Goal: Transaction & Acquisition: Purchase product/service

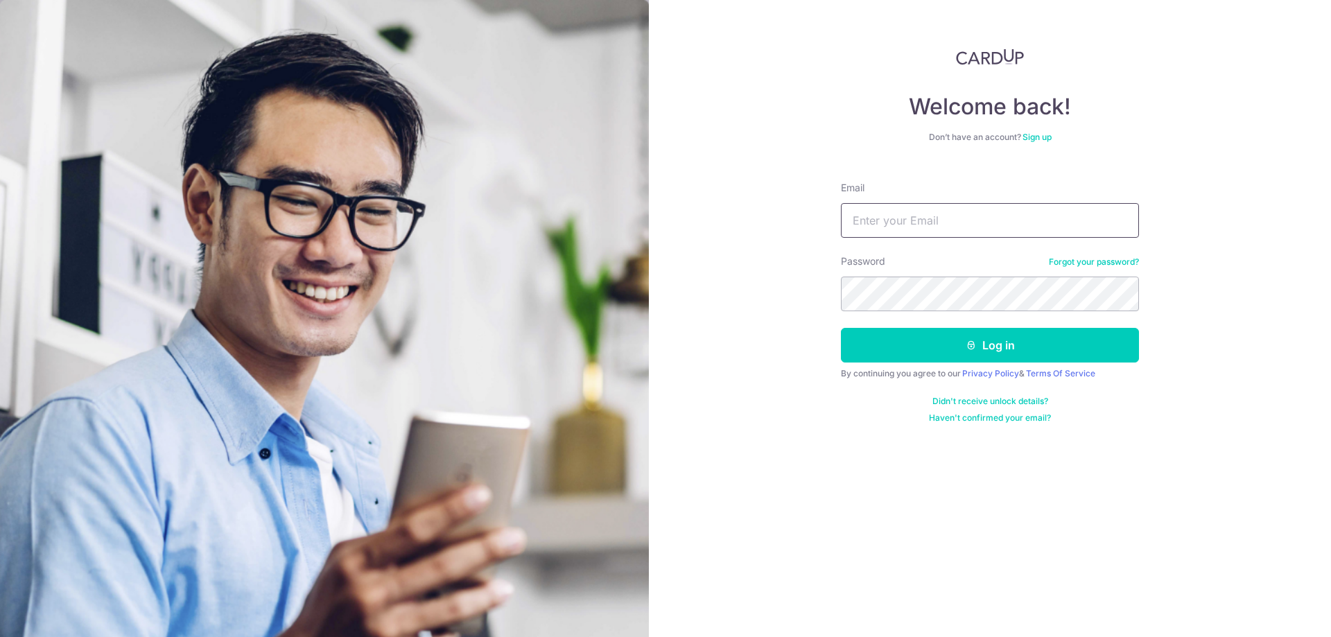
click at [988, 228] on input "Email" at bounding box center [990, 220] width 298 height 35
type input "qihang@u.yale-nus.edu.sg"
click at [682, 288] on div "Welcome back! Don’t have an account? Sign up Email qihang@u.yale-nus.edu.sg Pas…" at bounding box center [990, 318] width 682 height 637
click at [963, 337] on button "Log in" at bounding box center [990, 345] width 298 height 35
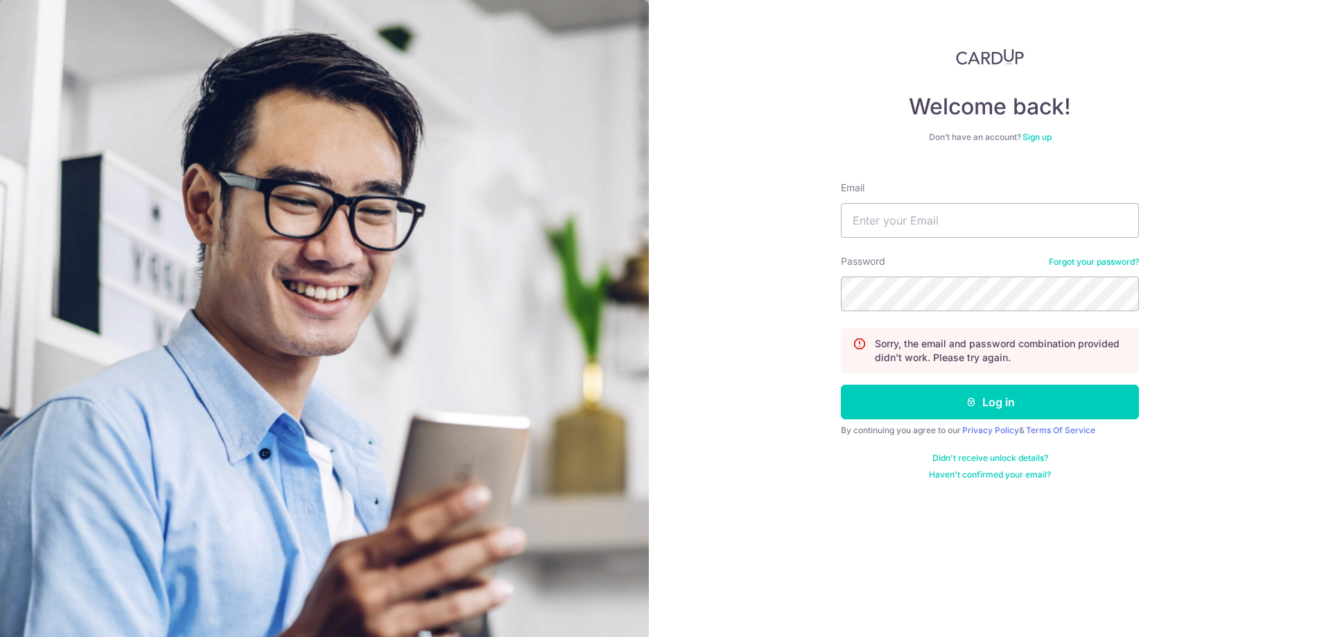
click at [940, 245] on form "Email Password Forgot your password? Sorry, the email and password combination …" at bounding box center [990, 326] width 298 height 310
drag, startPoint x: 955, startPoint y: 227, endPoint x: 958, endPoint y: 237, distance: 10.8
click at [955, 230] on input "Email" at bounding box center [990, 220] width 298 height 35
type input "qihang@u.yale-nus.edu.sg"
click at [999, 394] on button "Log in" at bounding box center [990, 402] width 298 height 35
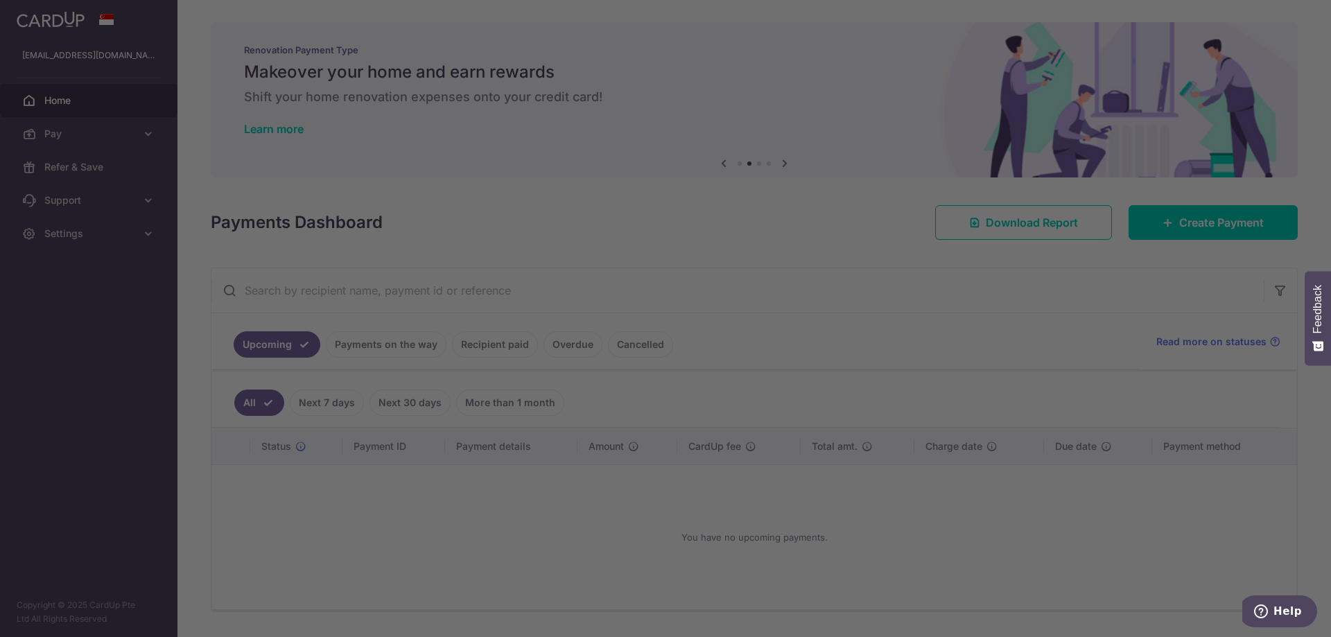
click at [734, 45] on div at bounding box center [672, 321] width 1345 height 643
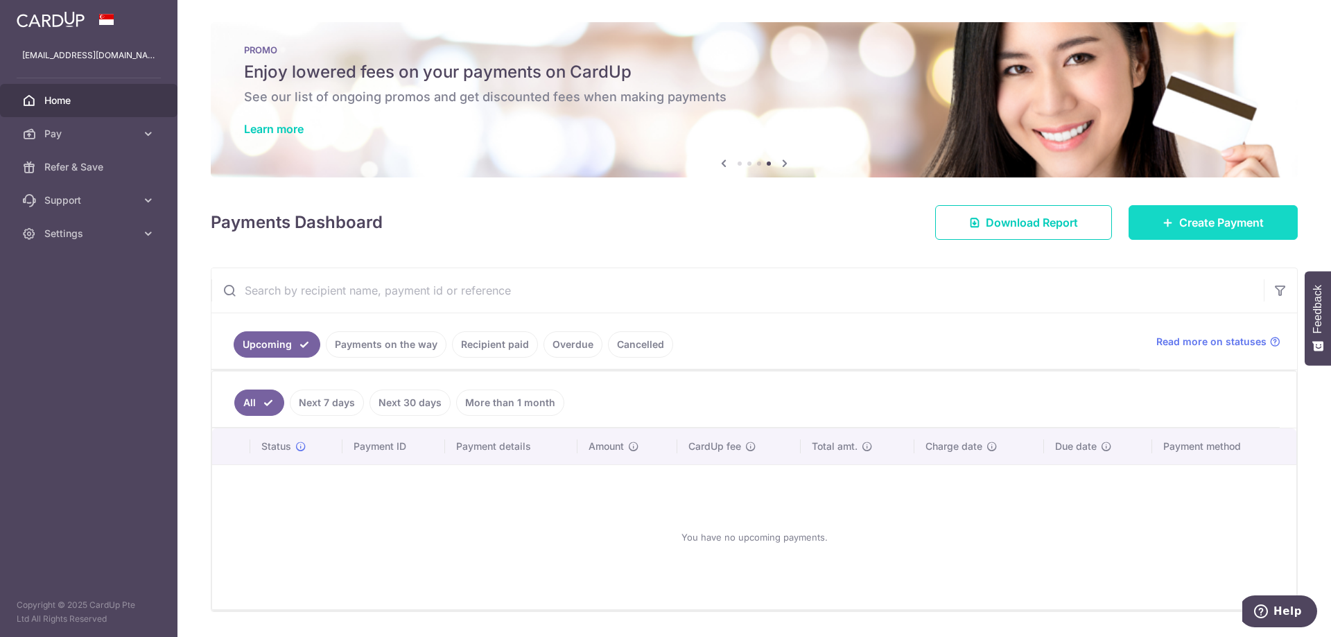
click at [1227, 232] on link "Create Payment" at bounding box center [1213, 222] width 169 height 35
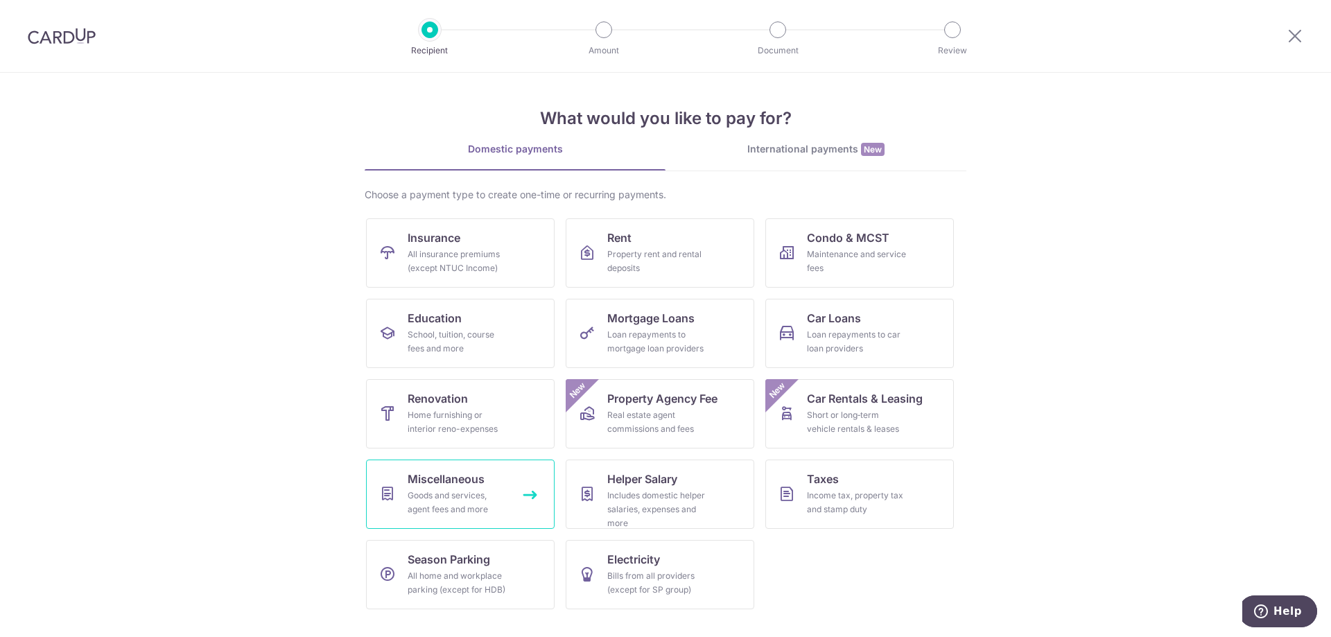
click at [538, 504] on link "Miscellaneous Goods and services, agent fees and more" at bounding box center [460, 494] width 189 height 69
click at [533, 496] on link "Miscellaneous Goods and services, agent fees and more" at bounding box center [460, 494] width 189 height 69
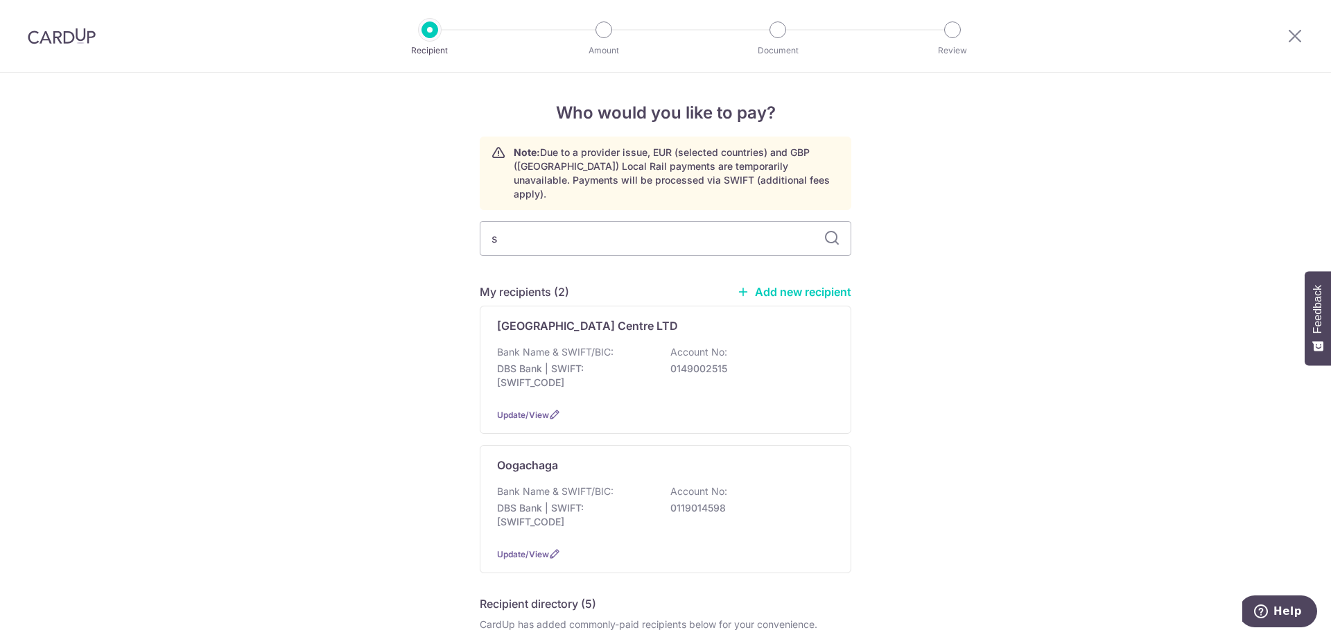
type input "sp"
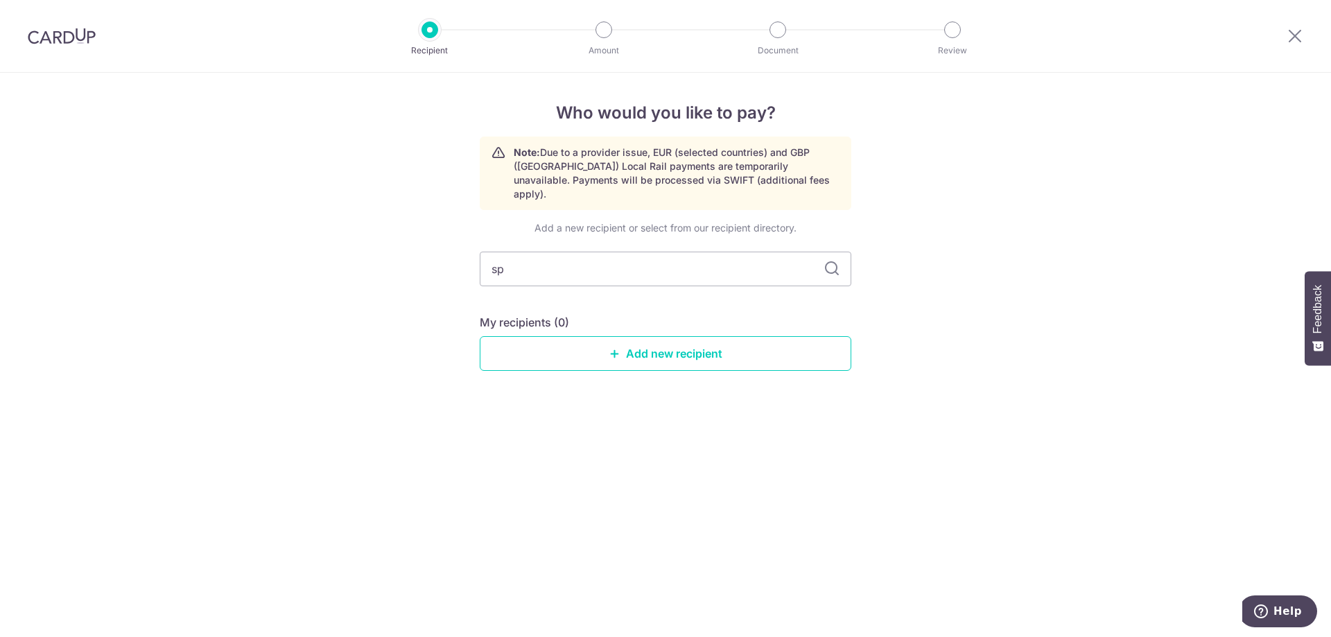
type input "s"
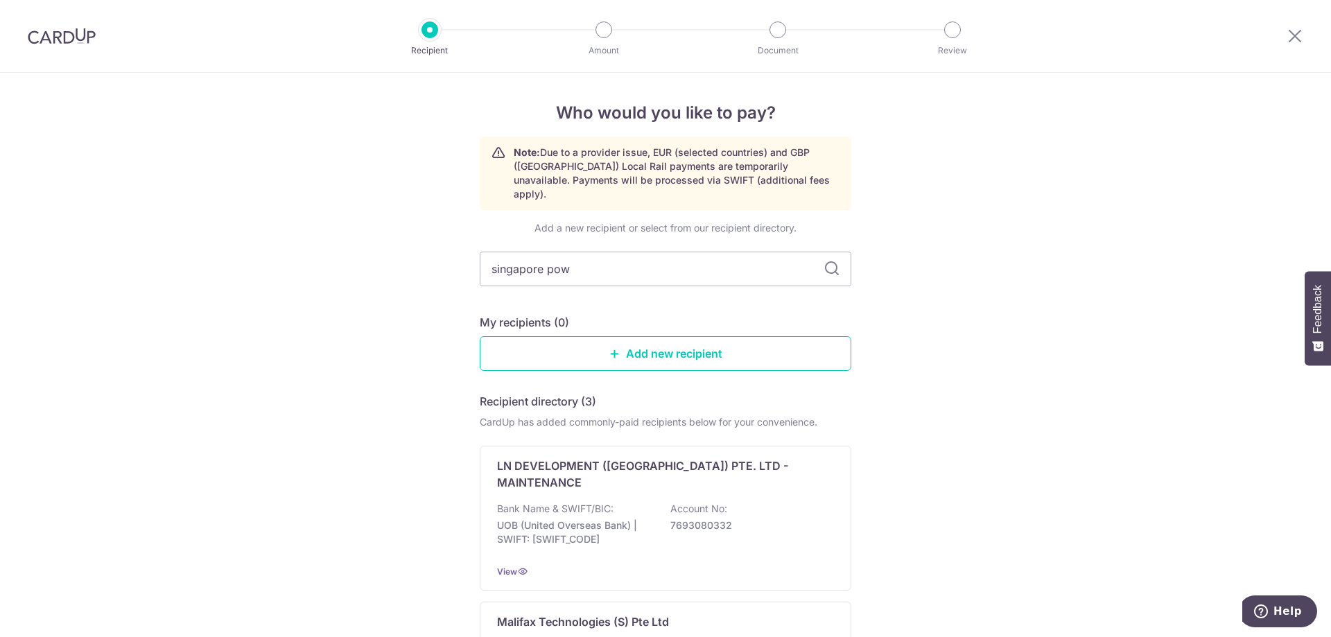
type input "singapore powe"
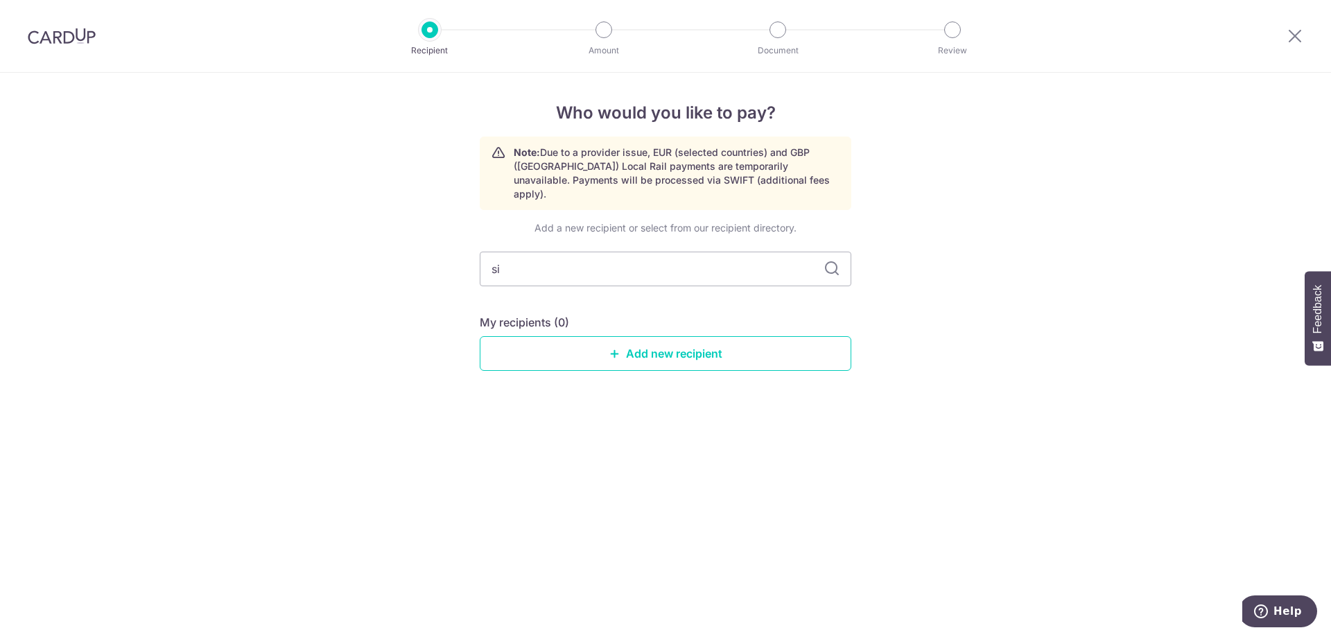
type input "s"
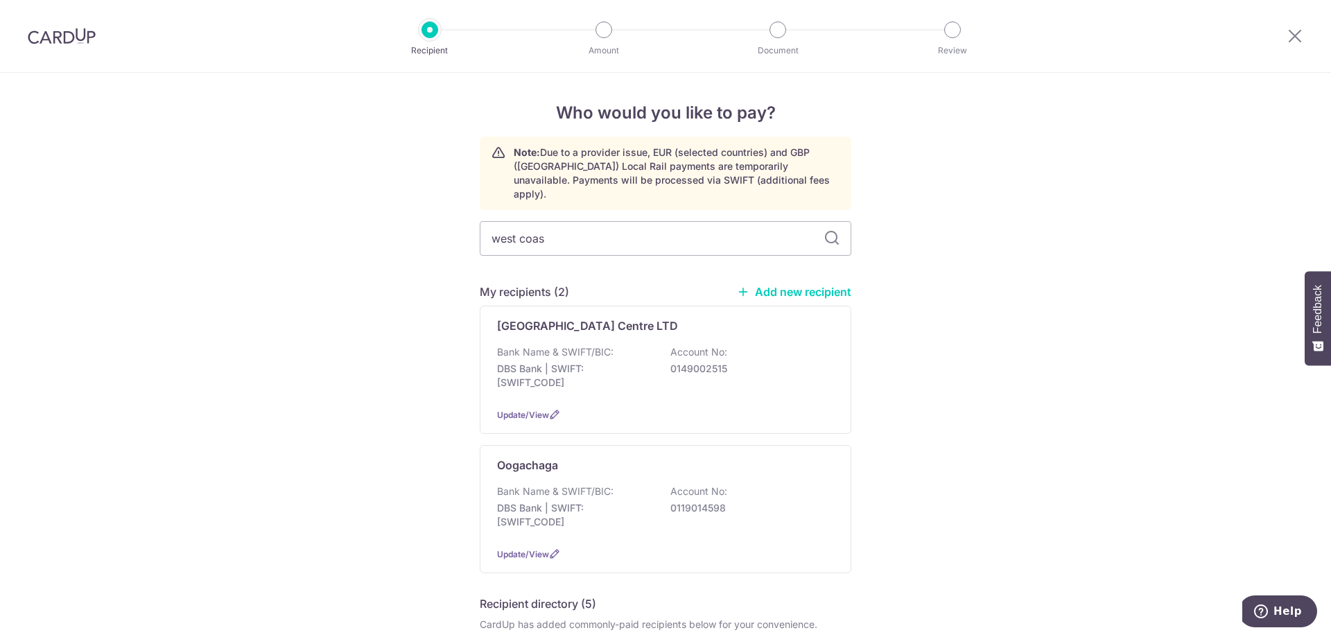
type input "west coast"
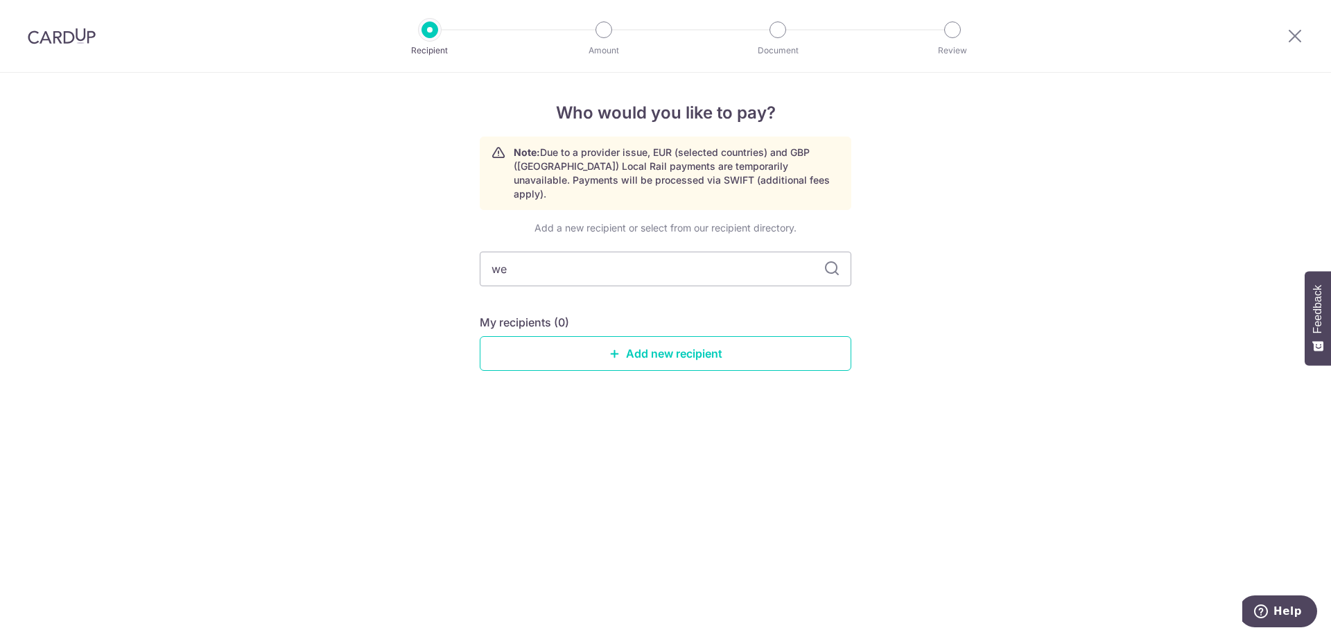
type input "w"
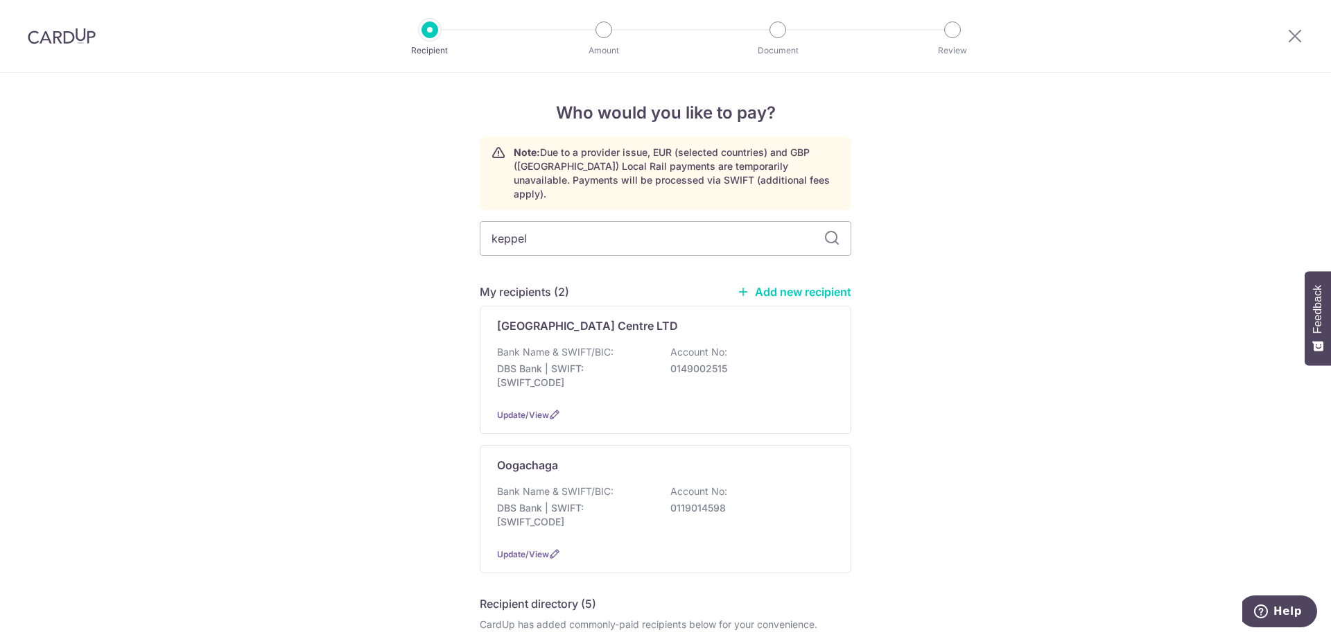
type input "keppel"
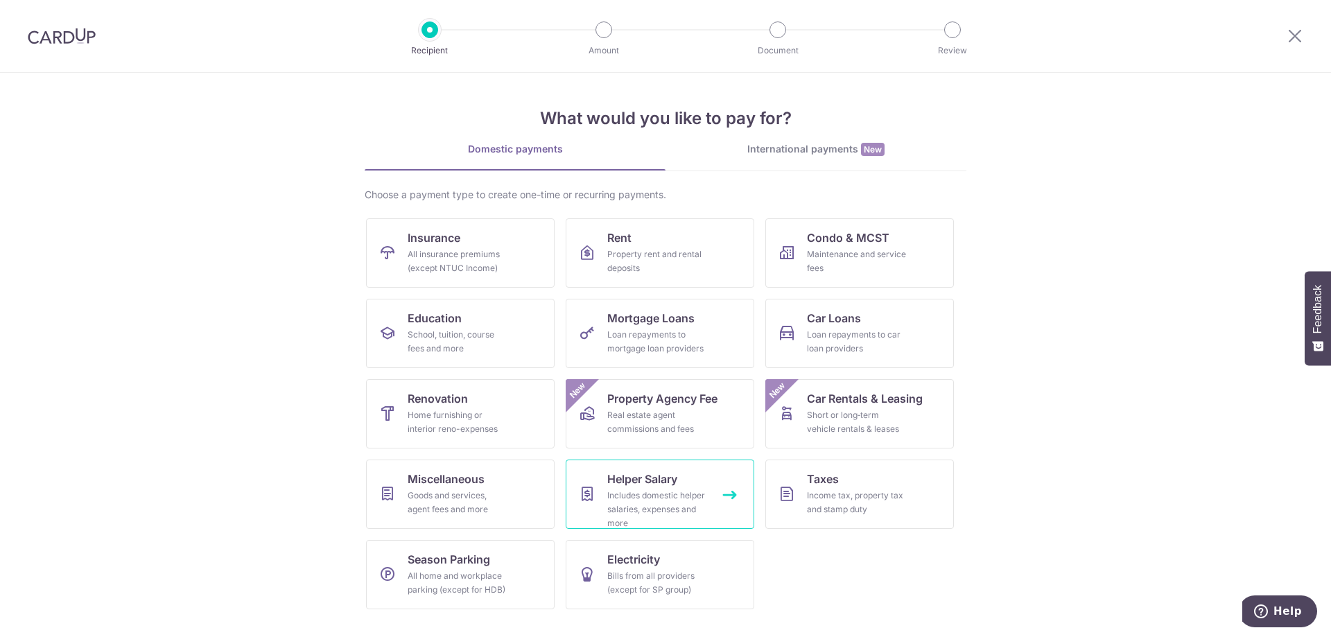
click at [700, 487] on link "Helper Salary Includes domestic helper salaries, expenses and more" at bounding box center [660, 494] width 189 height 69
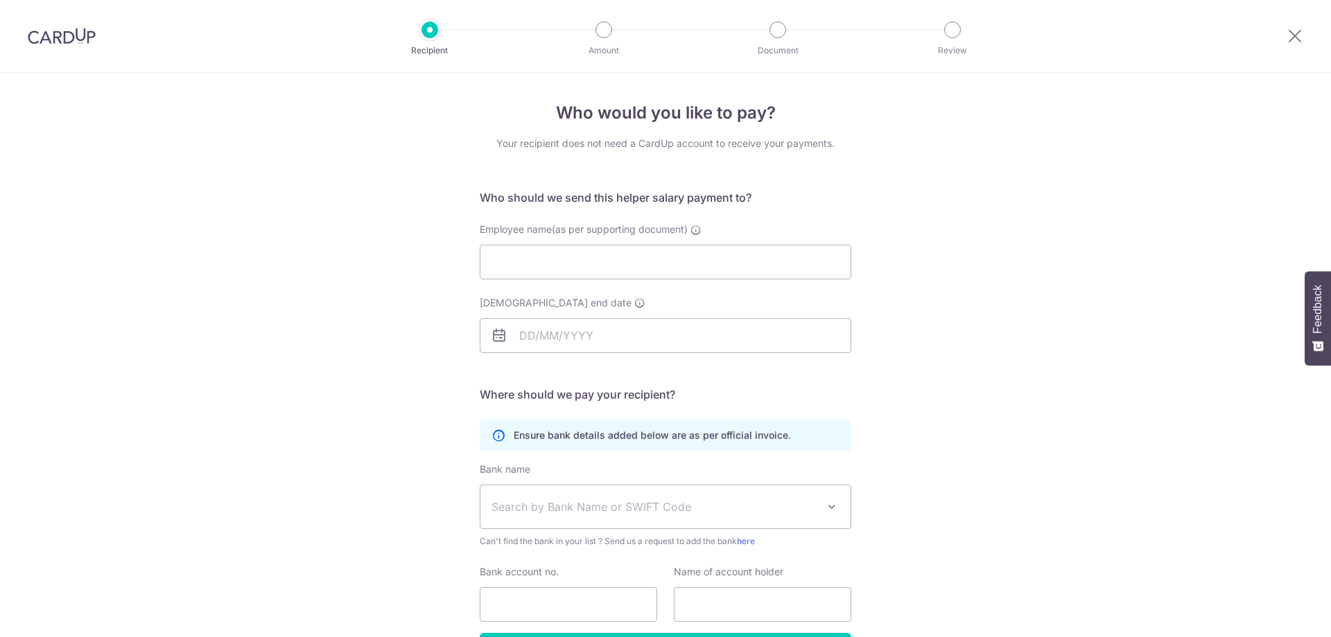
click at [682, 261] on input "Employee name(as per supporting document)" at bounding box center [666, 262] width 372 height 35
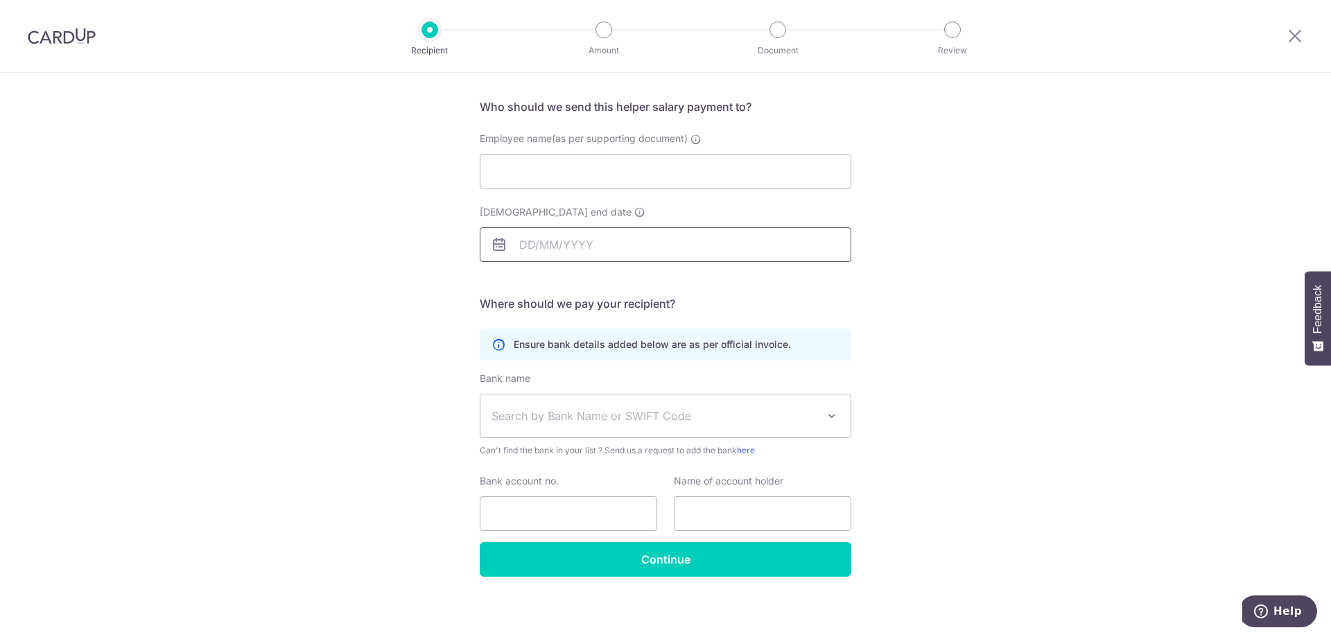
scroll to position [96, 0]
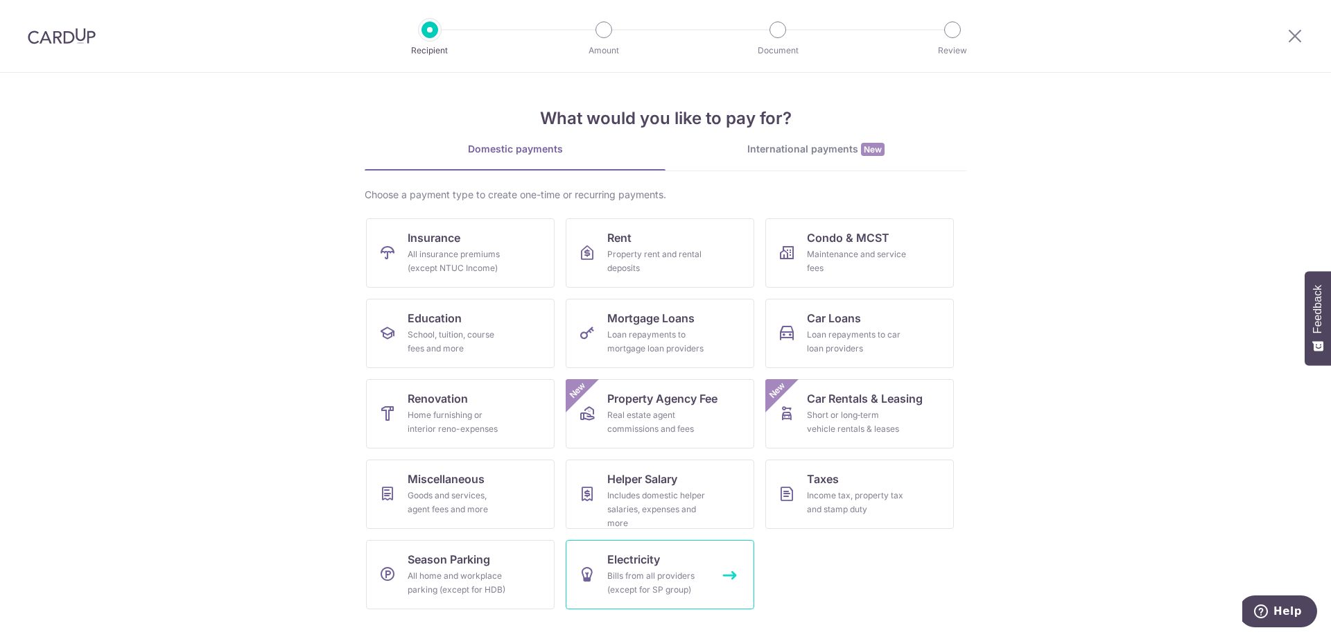
click at [676, 556] on link "Electricity Bills from all providers (except for SP group)" at bounding box center [660, 574] width 189 height 69
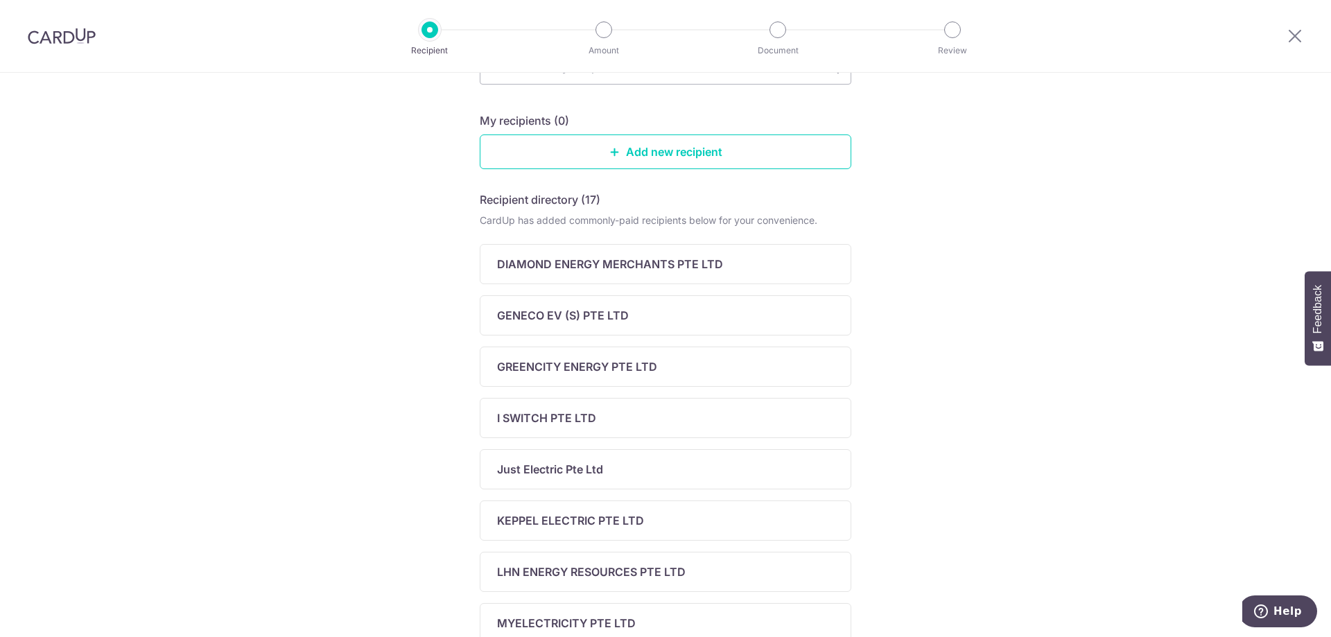
scroll to position [347, 0]
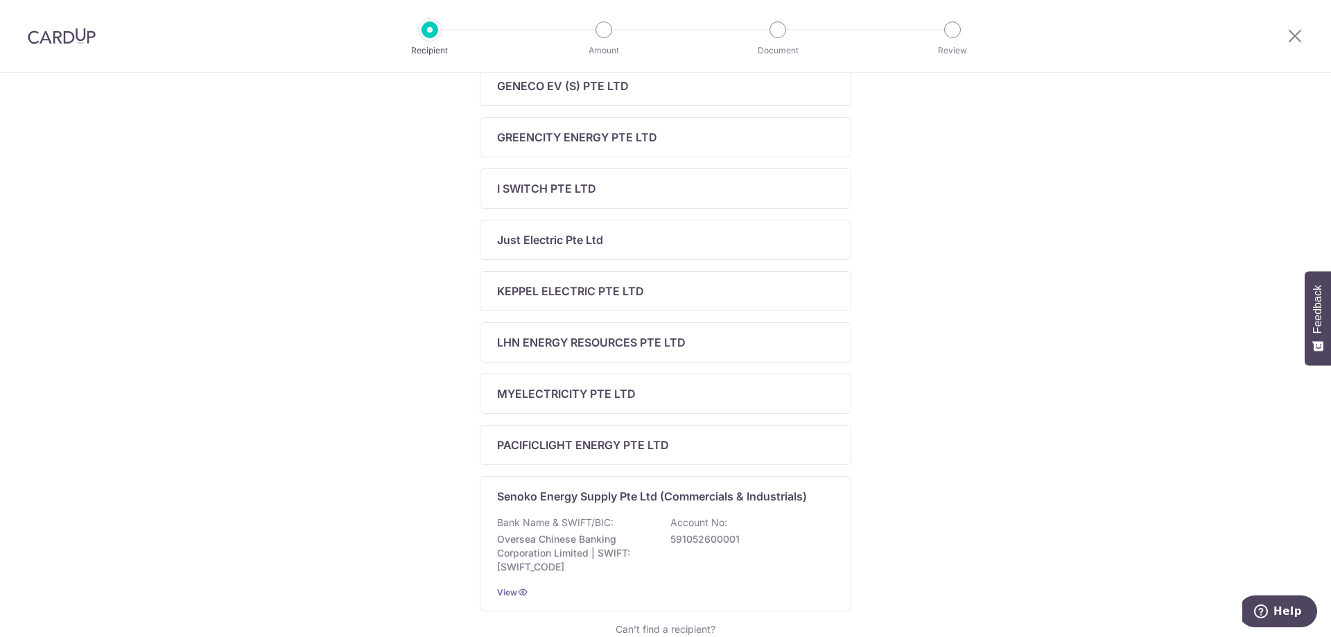
click at [329, 435] on div "Who would you like to pay? Add a new recipient or select from our recipient dir…" at bounding box center [665, 240] width 1331 height 1028
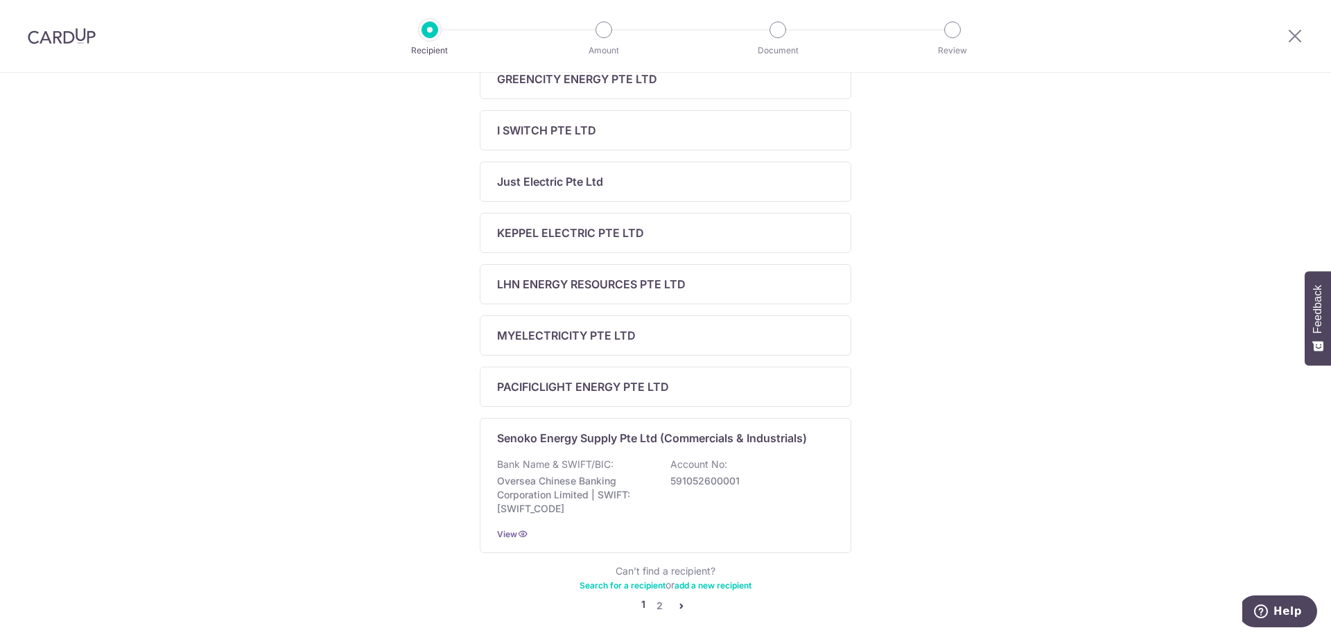
scroll to position [464, 0]
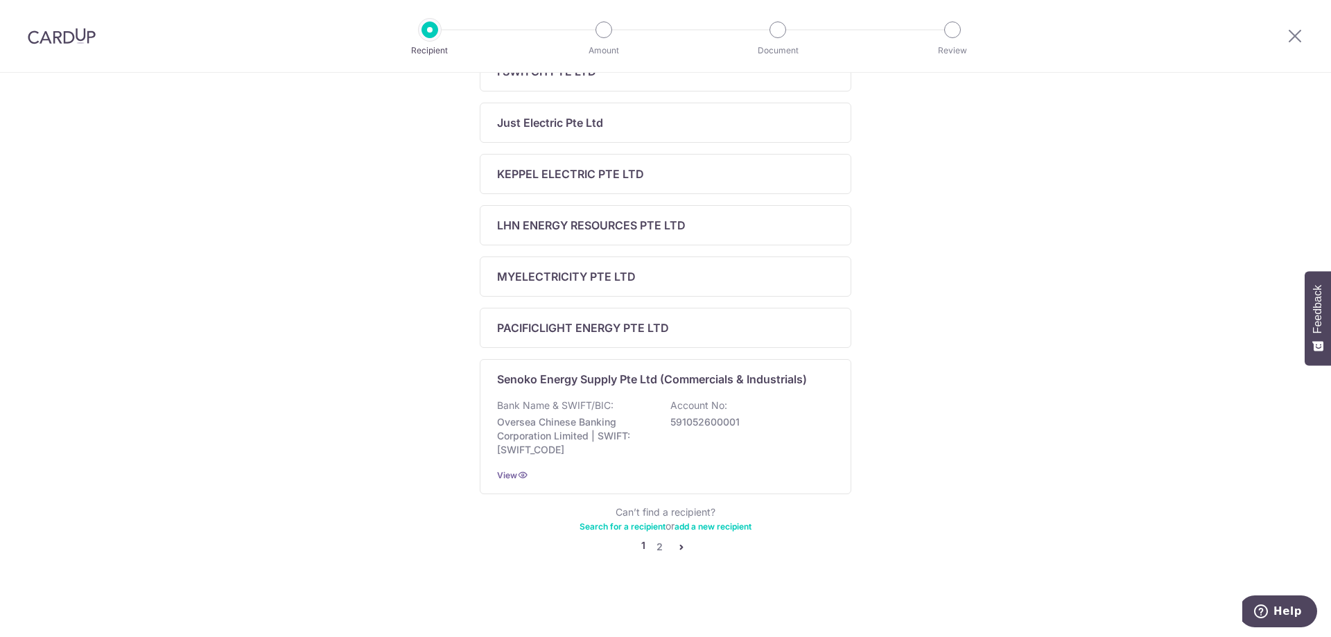
click at [680, 546] on icon "pager" at bounding box center [681, 547] width 11 height 11
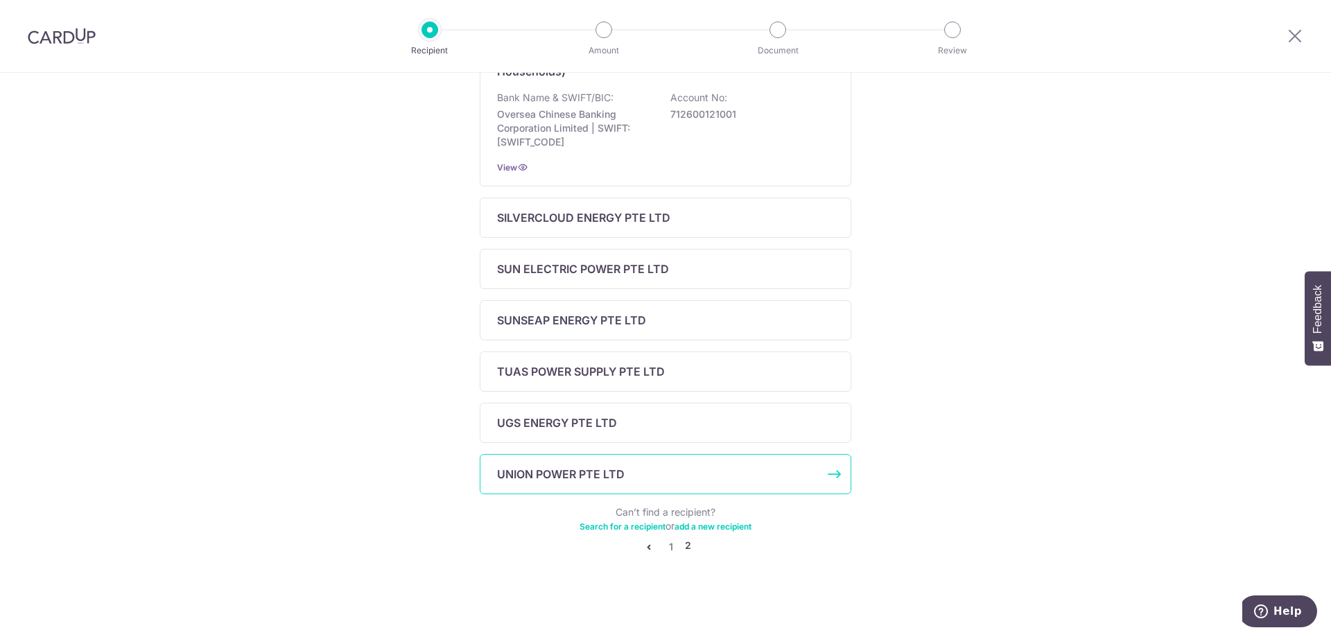
scroll to position [0, 0]
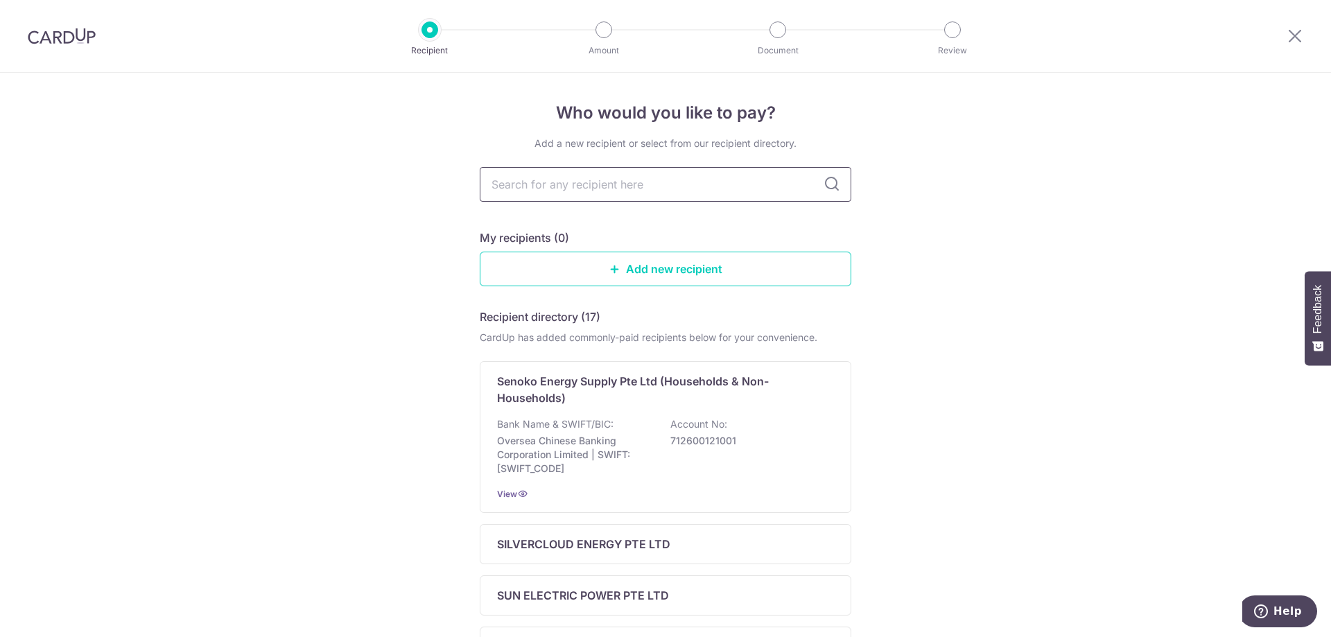
click at [681, 168] on input "text" at bounding box center [666, 184] width 372 height 35
type input "keppel"
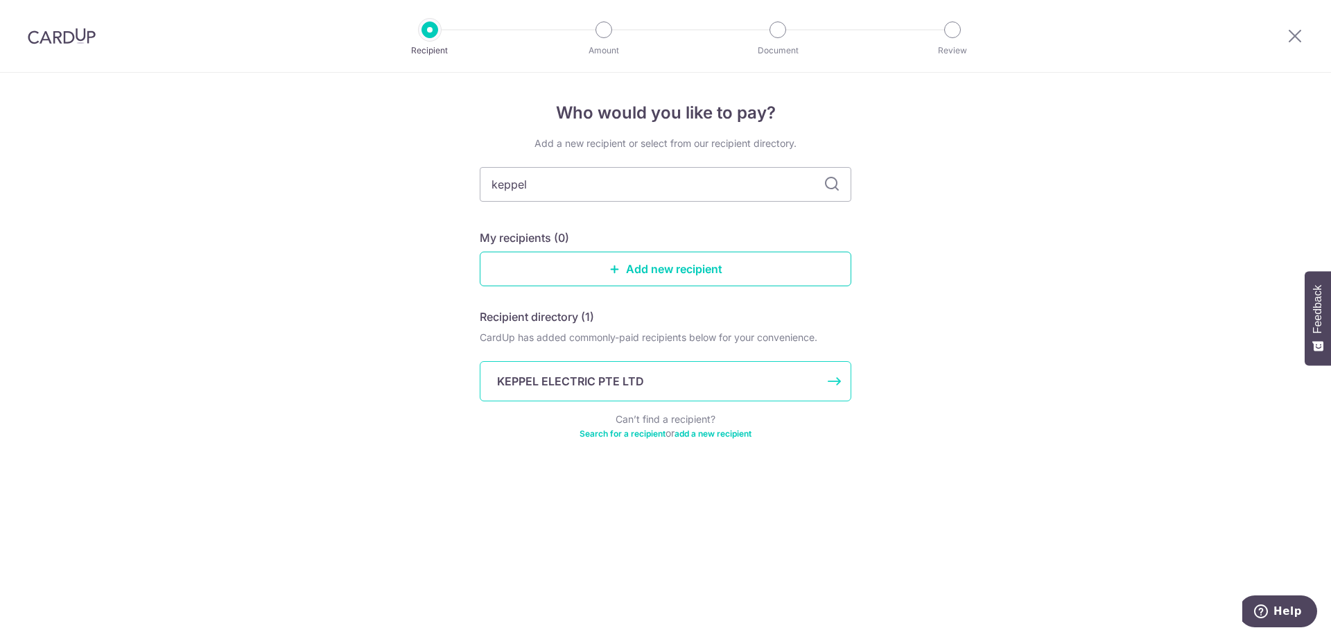
click at [650, 388] on div "KEPPEL ELECTRIC PTE LTD" at bounding box center [657, 381] width 320 height 17
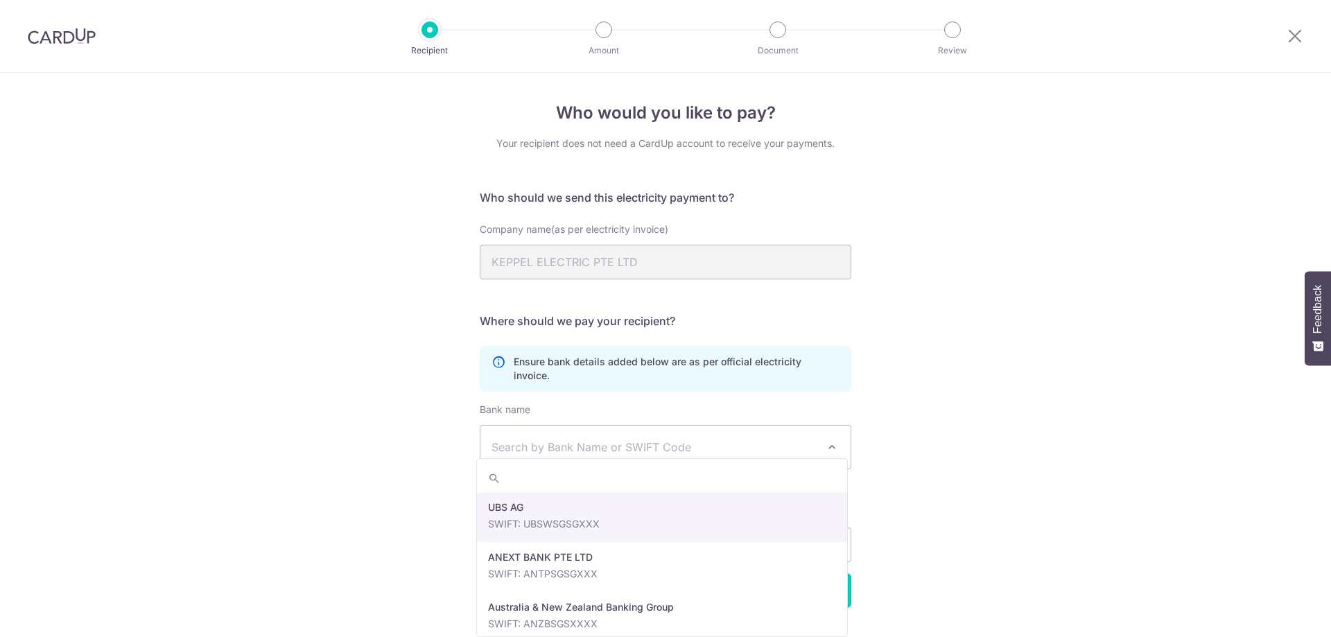
click at [697, 439] on span "Search by Bank Name or SWIFT Code" at bounding box center [655, 447] width 326 height 17
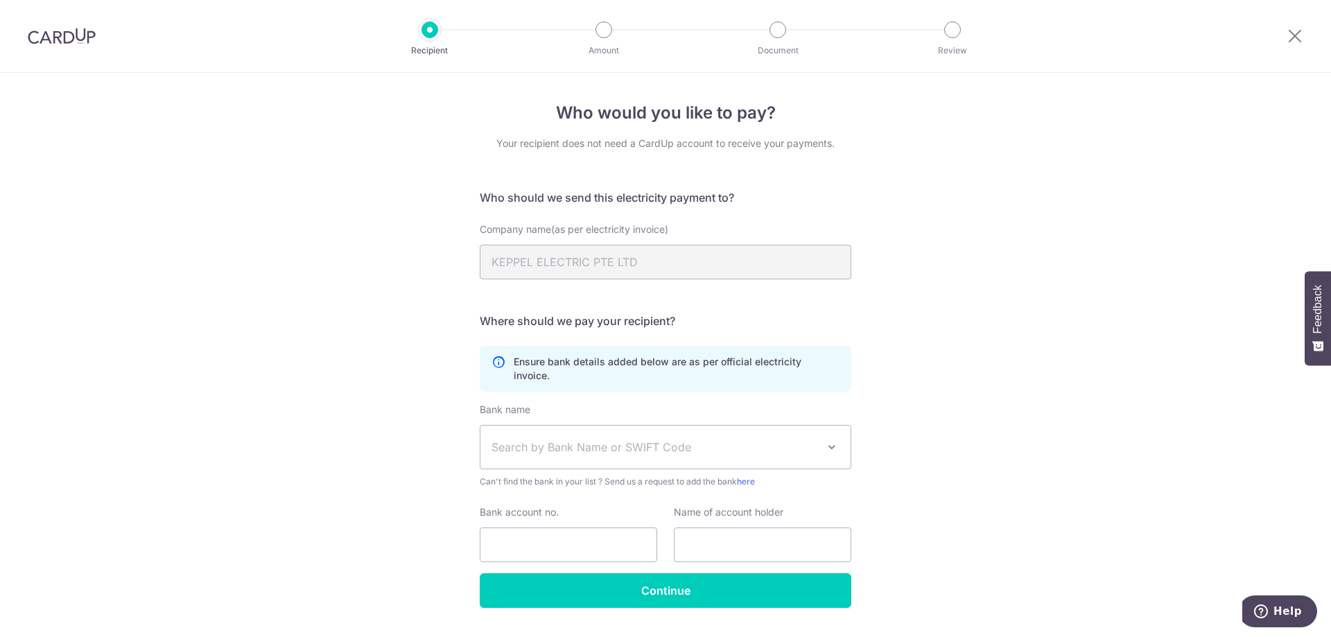
click at [655, 439] on span "Search by Bank Name or SWIFT Code" at bounding box center [655, 447] width 326 height 17
click at [652, 439] on span "Search by Bank Name or SWIFT Code" at bounding box center [655, 447] width 326 height 17
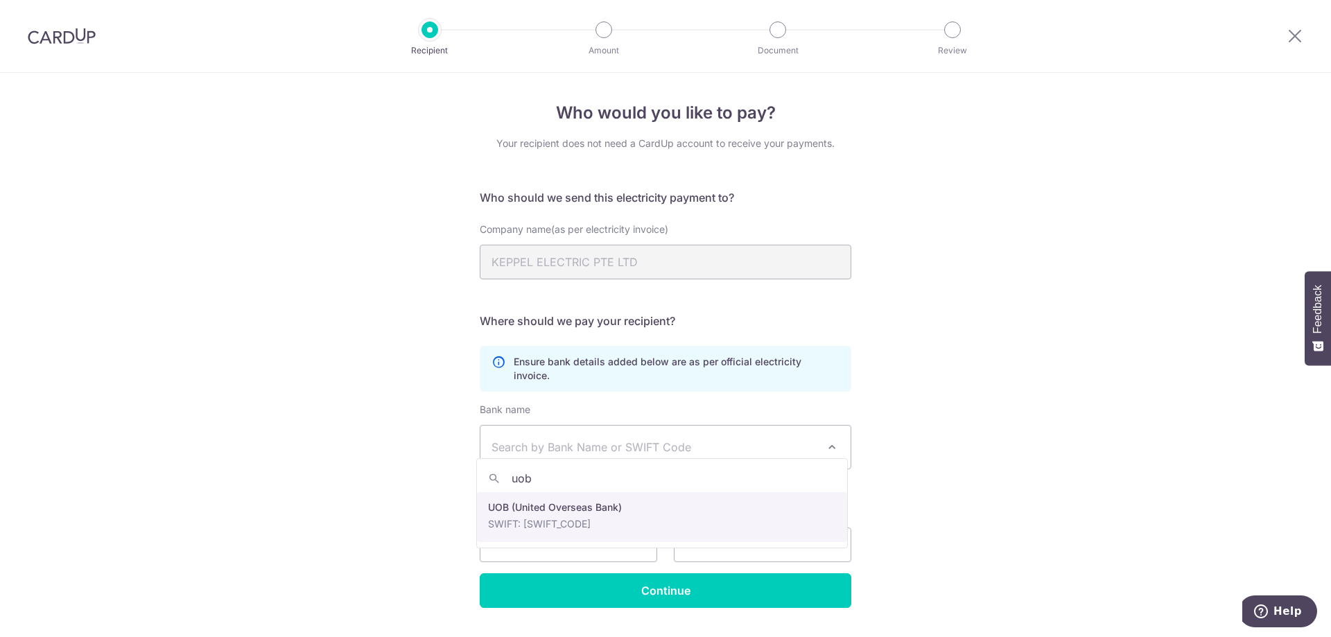
type input "uob"
drag, startPoint x: 639, startPoint y: 515, endPoint x: 617, endPoint y: 519, distance: 21.8
select select "18"
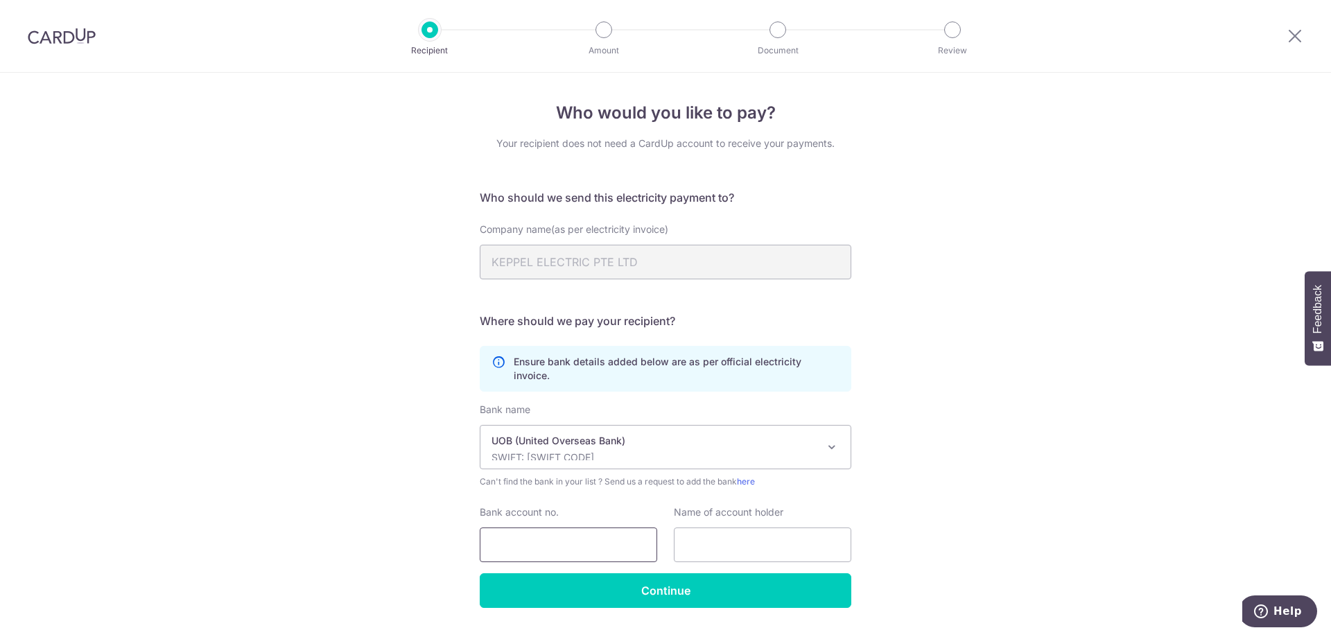
click at [580, 528] on input "Bank account no." at bounding box center [569, 545] width 178 height 35
paste input "86055007366645553"
type input "86055007366645553"
click at [733, 534] on input "text" at bounding box center [763, 545] width 178 height 35
paste input "Keppel Electric Pte Ltd"
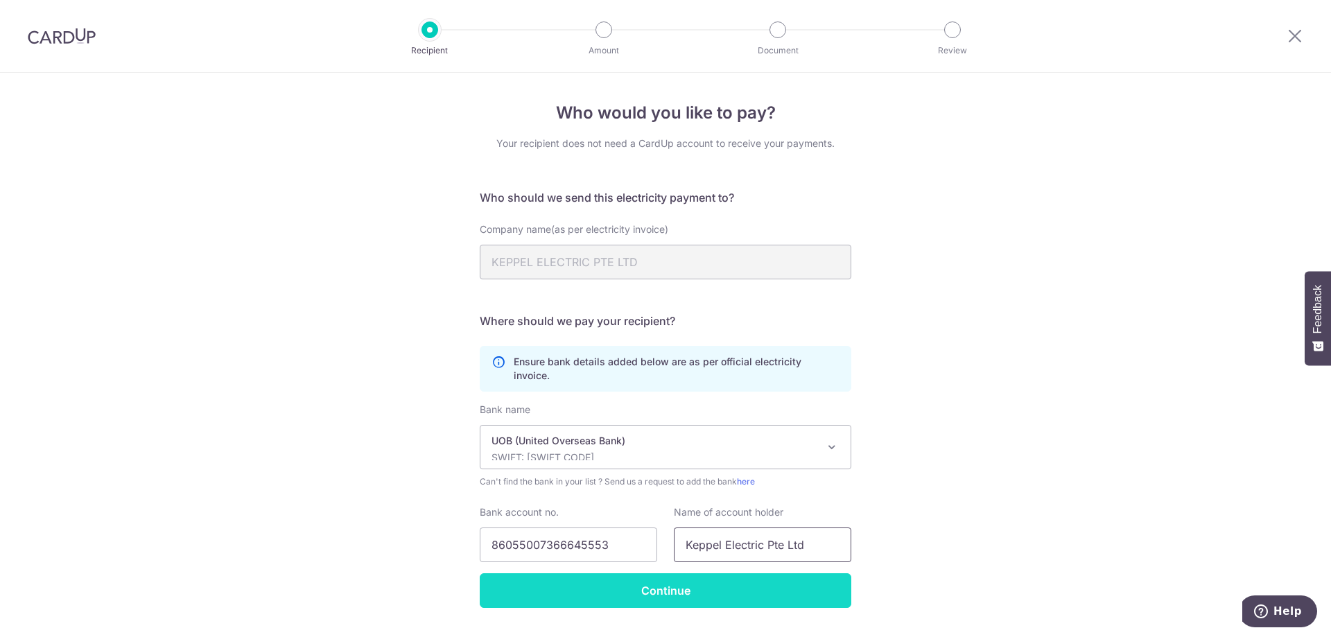
type input "Keppel Electric Pte Ltd"
click at [716, 574] on input "Continue" at bounding box center [666, 590] width 372 height 35
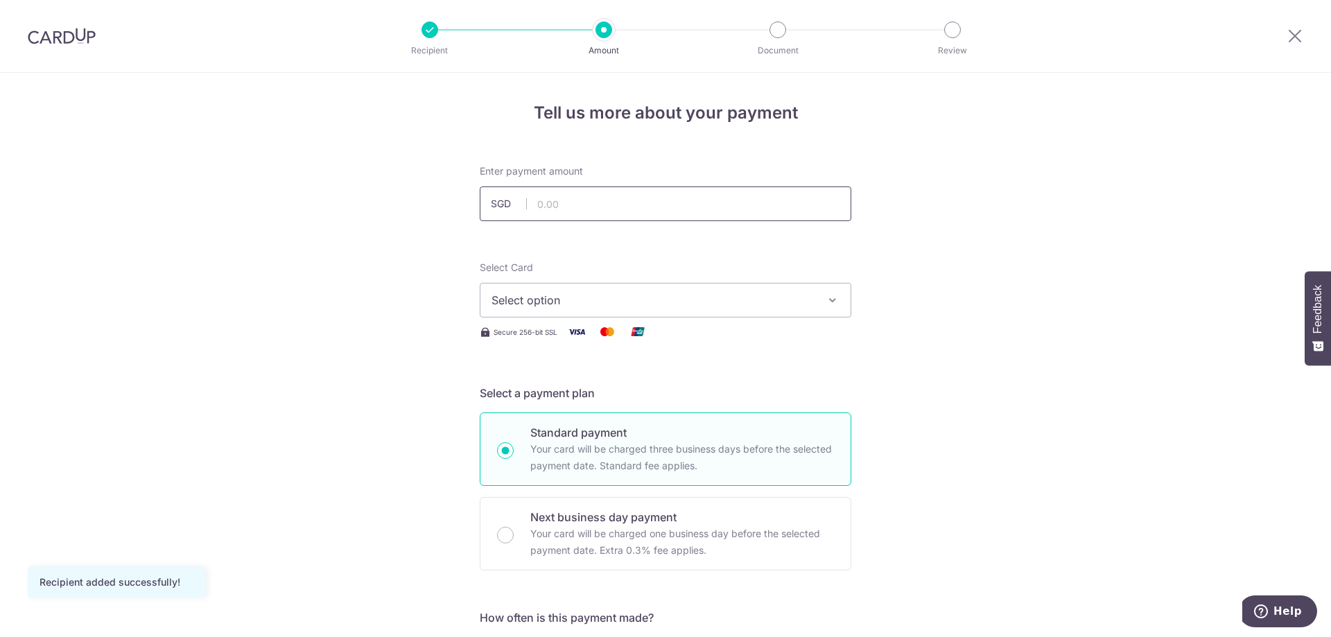
click at [650, 211] on input "text" at bounding box center [666, 204] width 372 height 35
type input "148.01"
click at [600, 300] on span "Select option" at bounding box center [653, 300] width 323 height 17
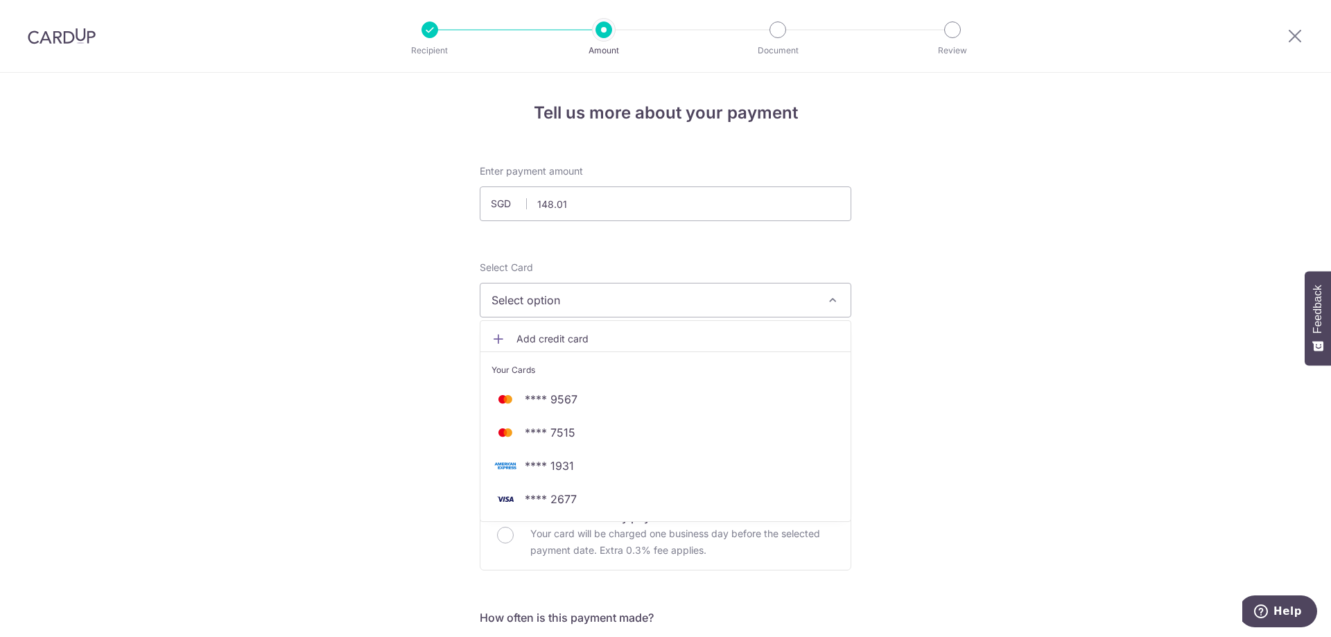
click at [600, 337] on span "Add credit card" at bounding box center [678, 339] width 323 height 14
